Goal: Check status: Check status

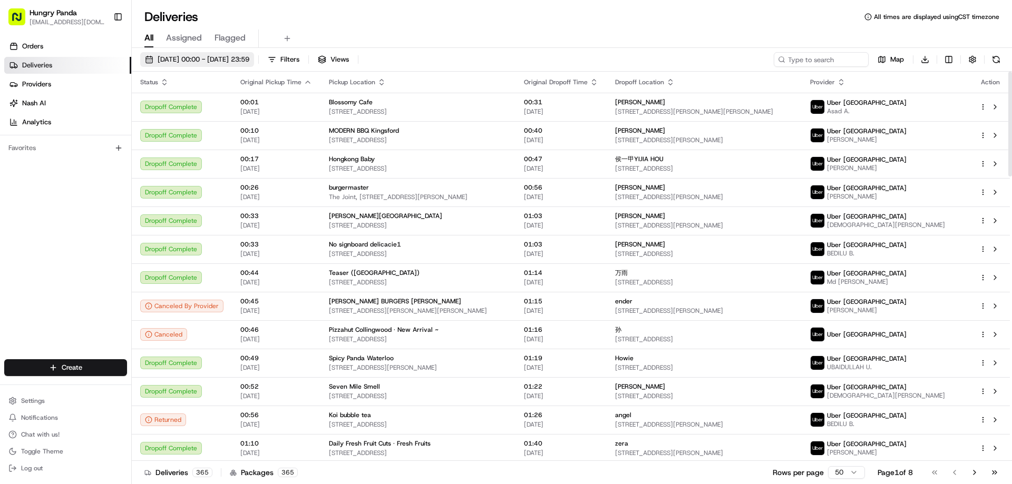
click at [237, 62] on span "[DATE] 00:00 - [DATE] 23:59" at bounding box center [204, 59] width 92 height 9
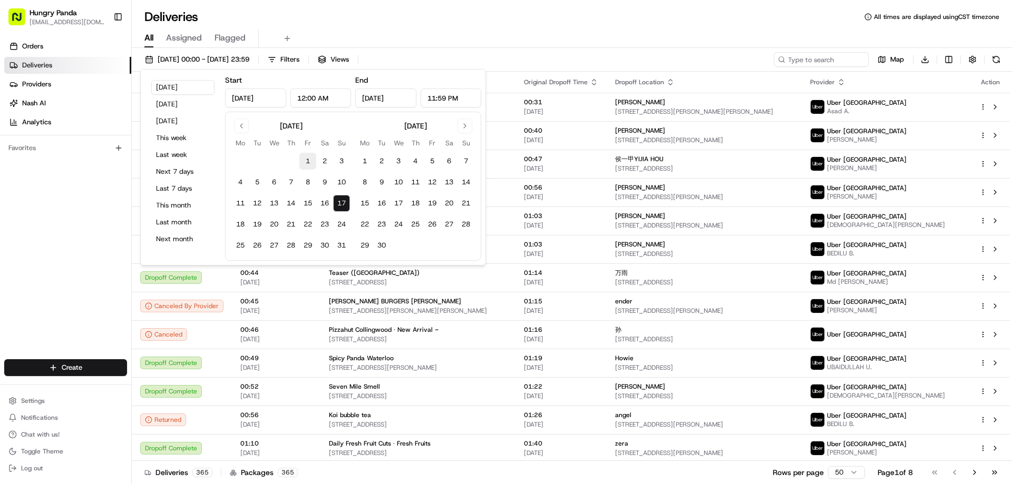
click at [307, 159] on button "1" at bounding box center [307, 161] width 17 height 17
type input "[DATE]"
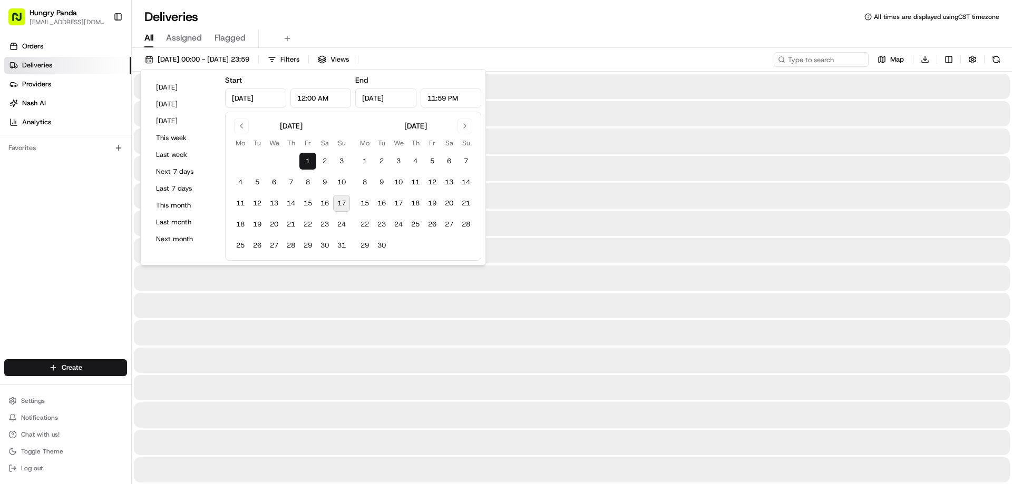
click at [339, 199] on button "17" at bounding box center [341, 203] width 17 height 17
type input "[DATE]"
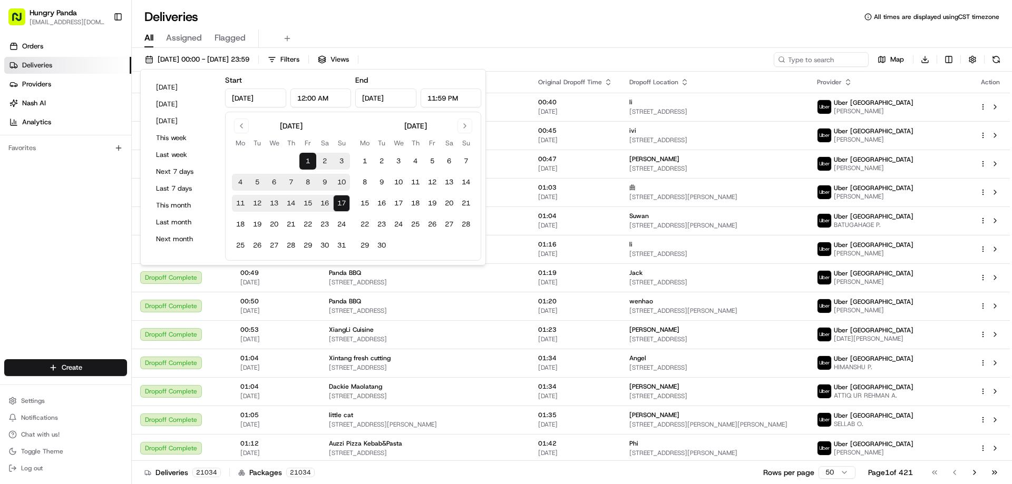
click at [670, 23] on div "Deliveries All times are displayed using CST timezone" at bounding box center [572, 16] width 880 height 17
